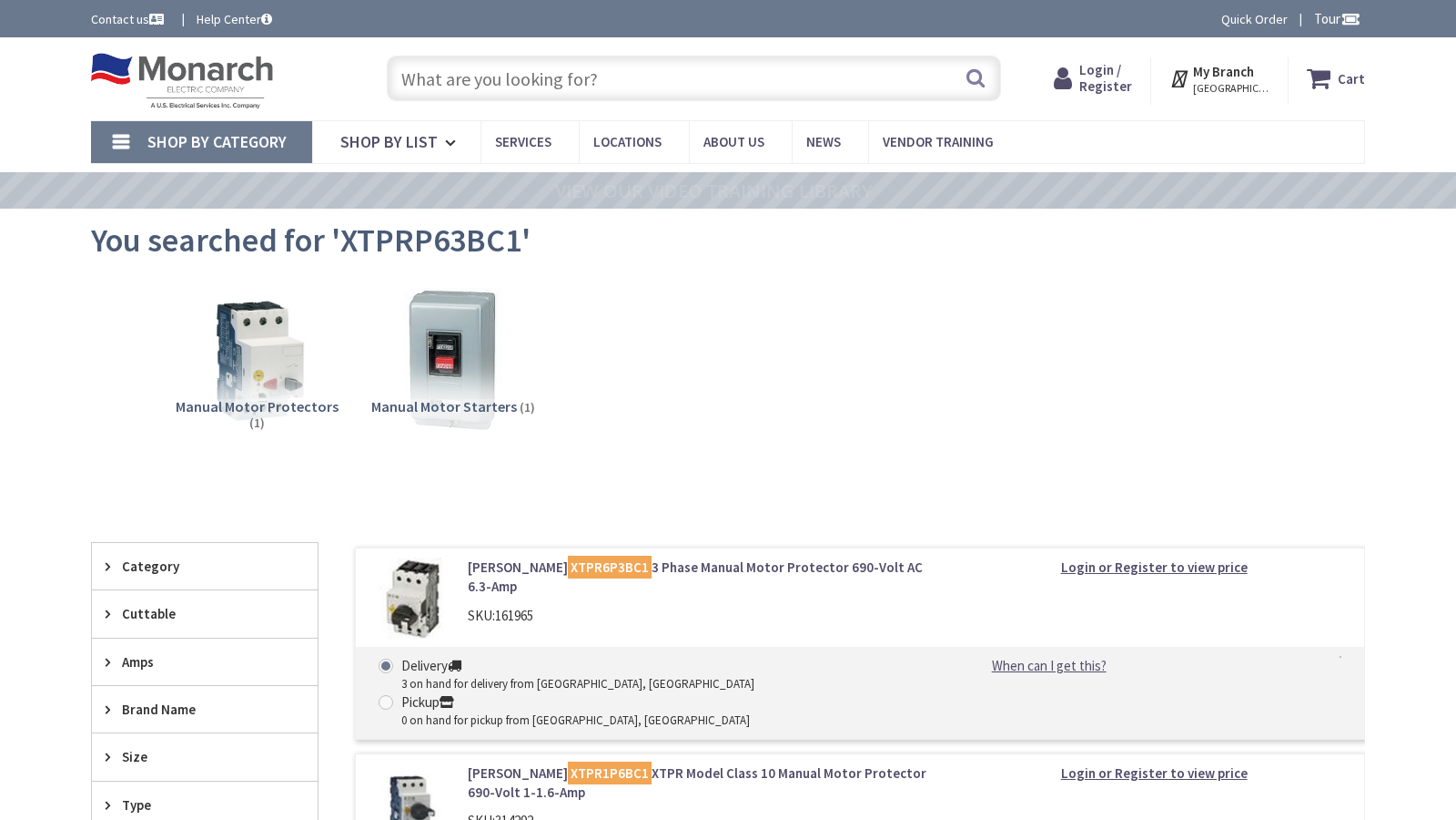
type input "[PERSON_NAME] [GEOGRAPHIC_DATA], [GEOGRAPHIC_DATA]"
